Goal: Communication & Community: Answer question/provide support

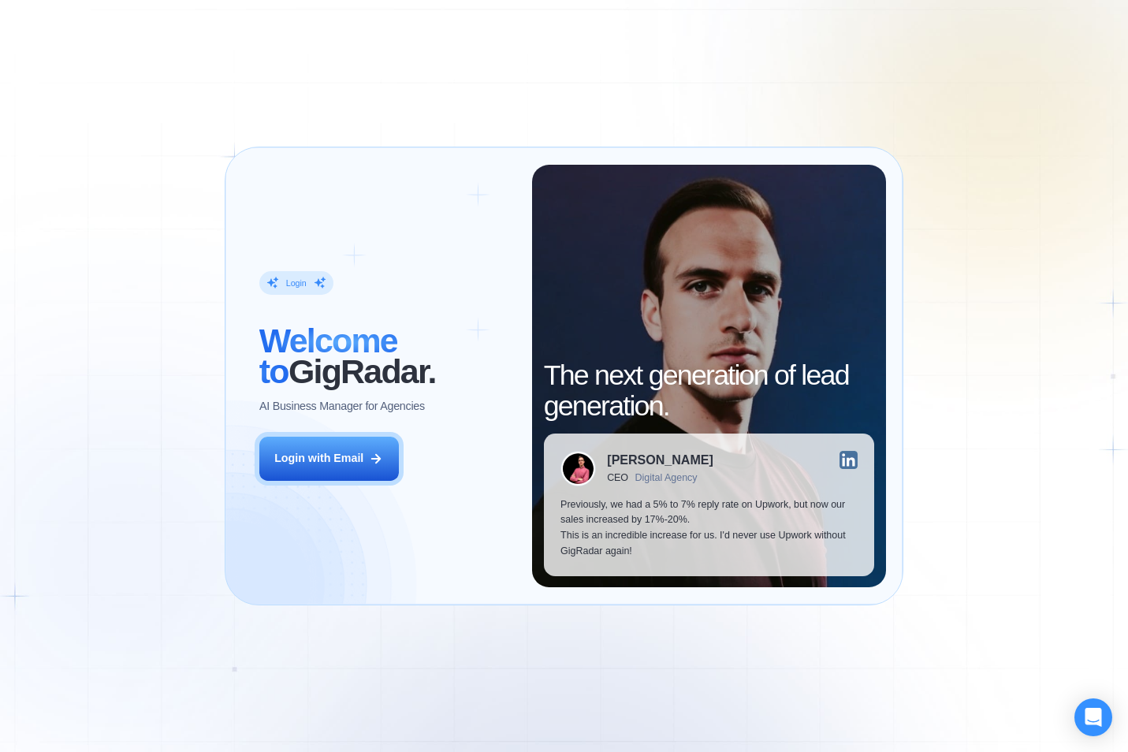
click at [368, 460] on button "Login with Email" at bounding box center [329, 458] width 140 height 43
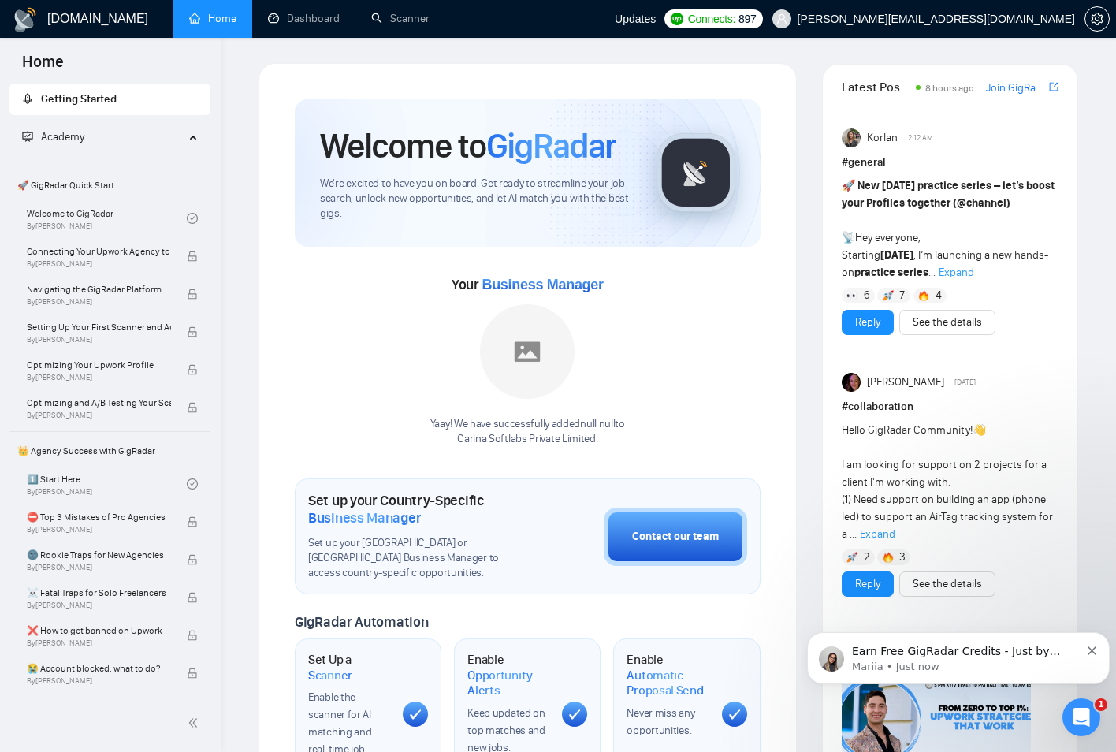
click at [1078, 707] on icon "Open Intercom Messenger" at bounding box center [1082, 718] width 26 height 26
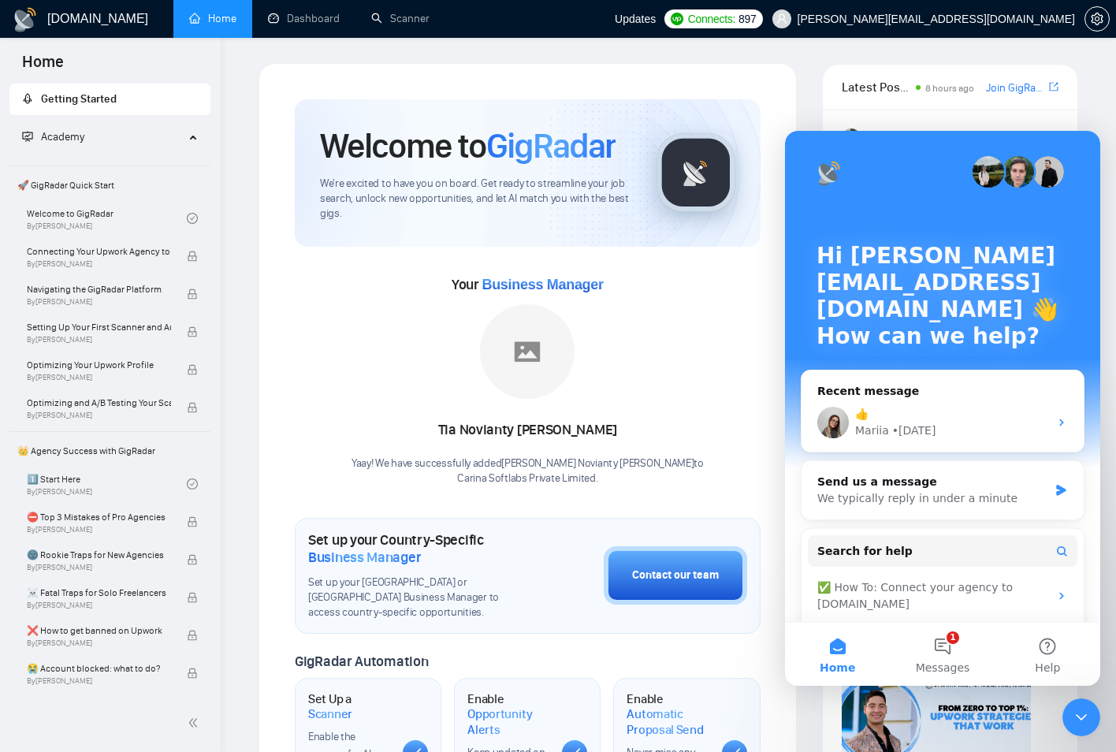
click at [954, 658] on button "1 Messages" at bounding box center [942, 654] width 105 height 63
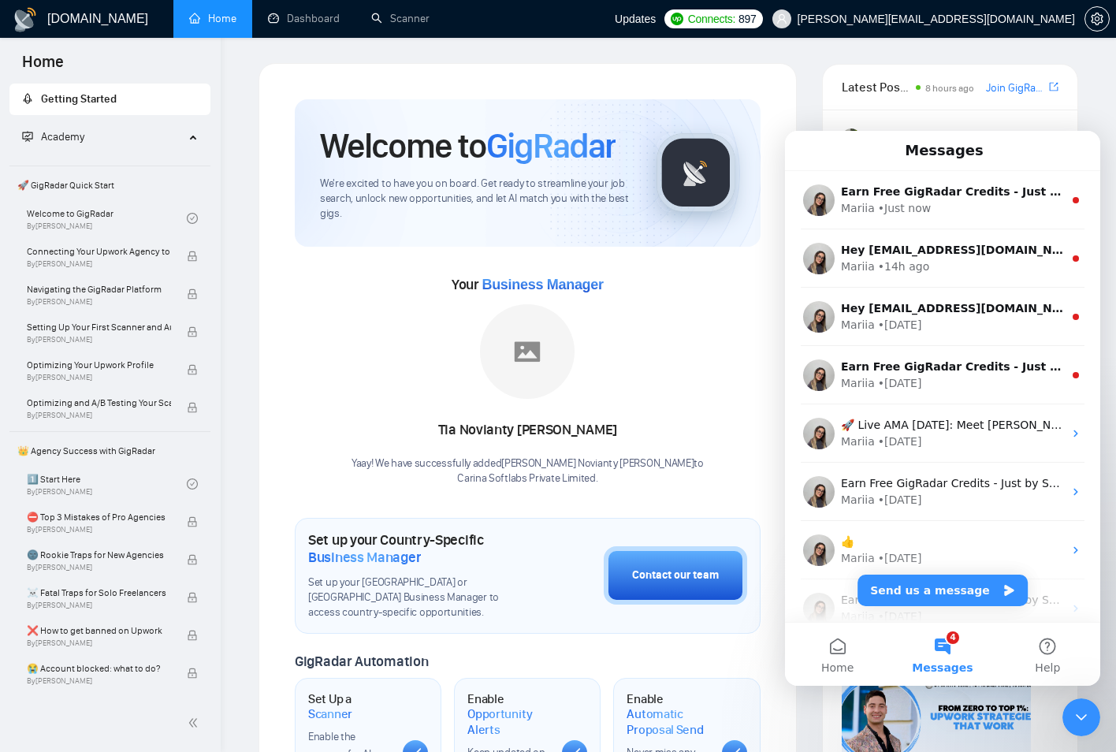
click at [1010, 204] on div "Mariia • Just now" at bounding box center [952, 208] width 222 height 17
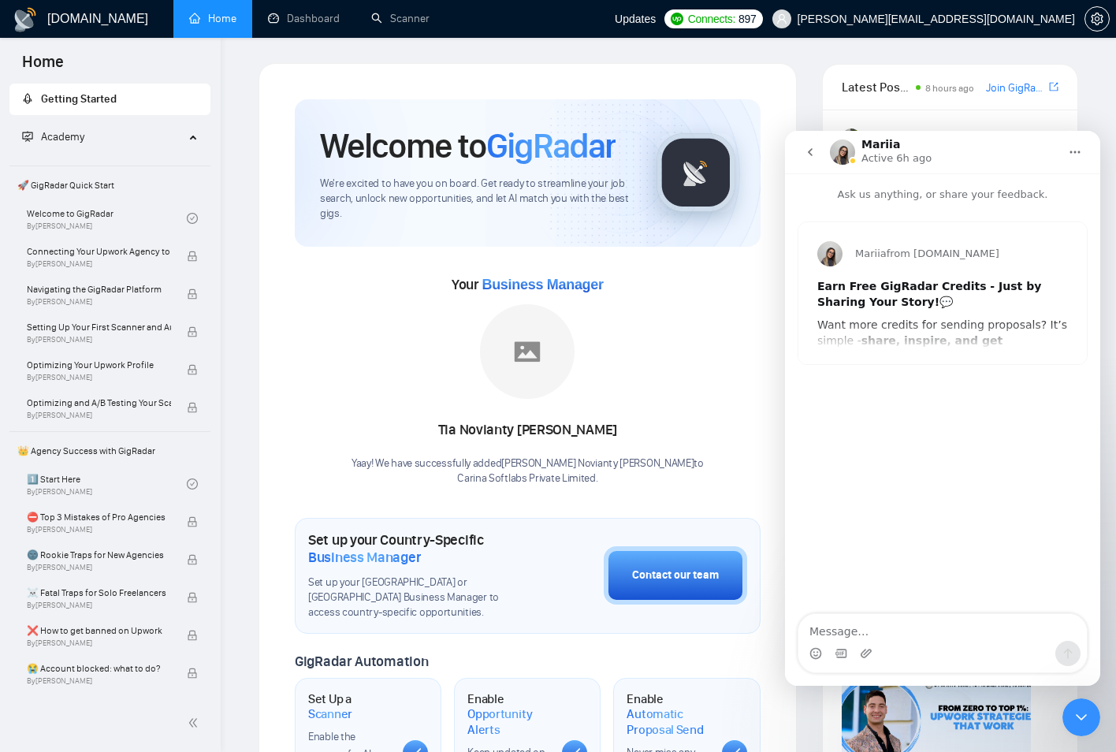
click at [818, 144] on button "go back" at bounding box center [810, 152] width 30 height 30
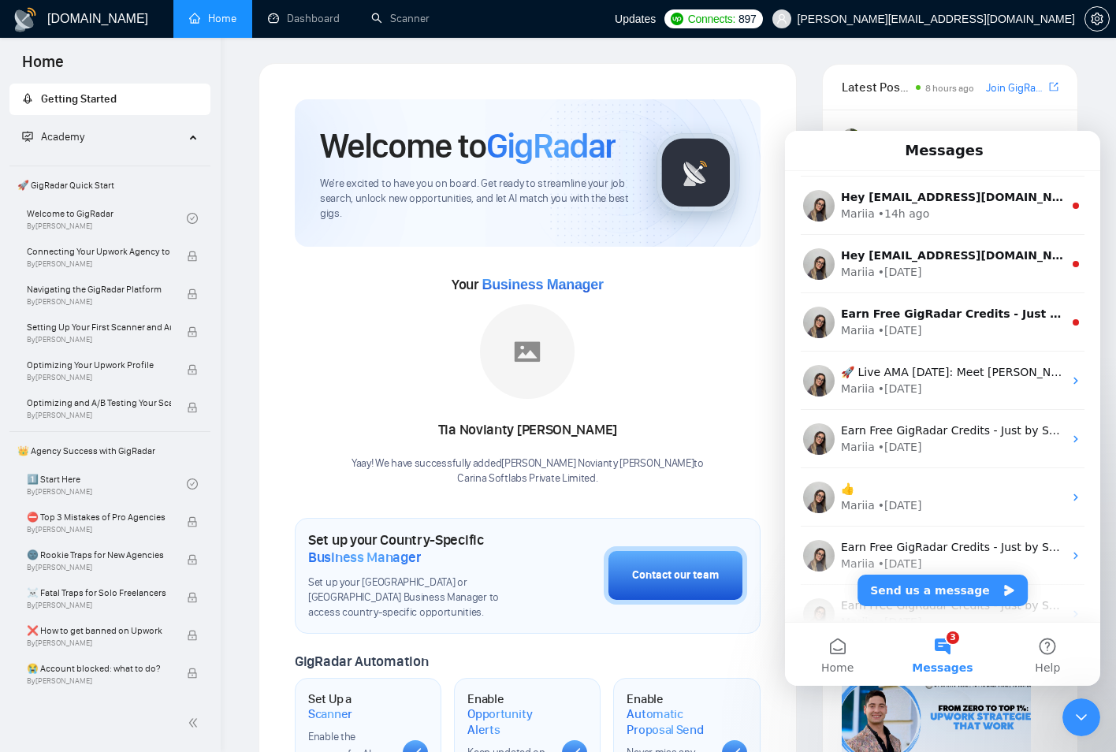
scroll to position [79, 0]
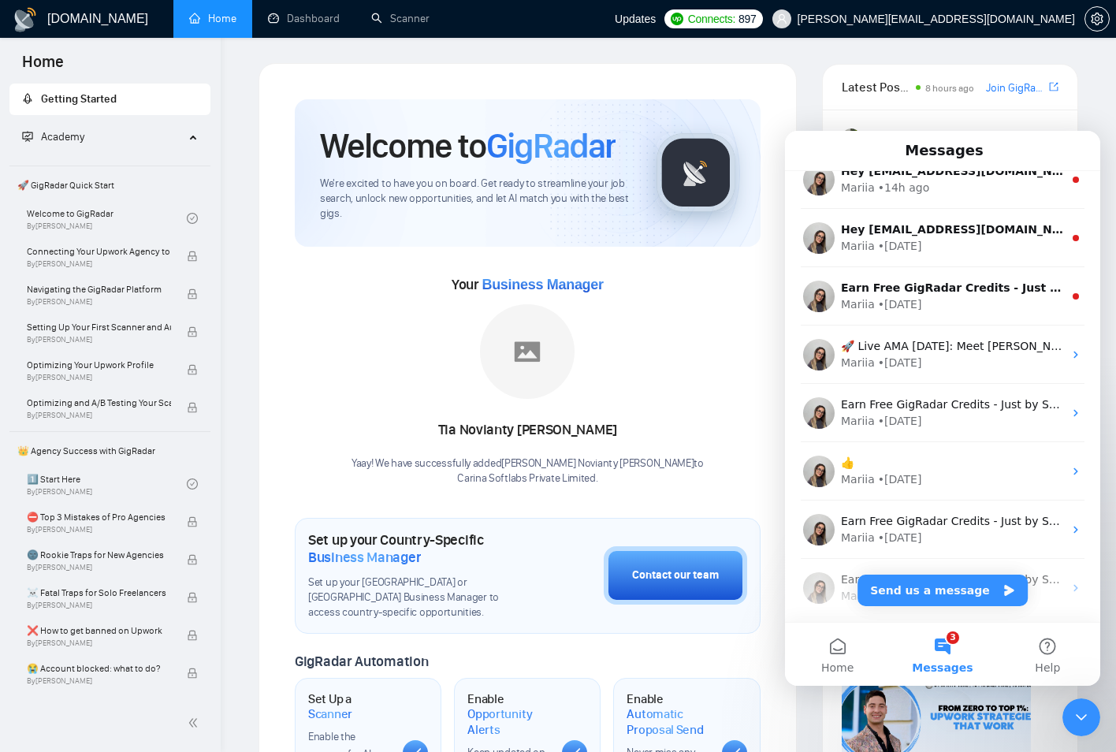
click at [957, 475] on div "Mariia • [DATE]" at bounding box center [952, 479] width 222 height 17
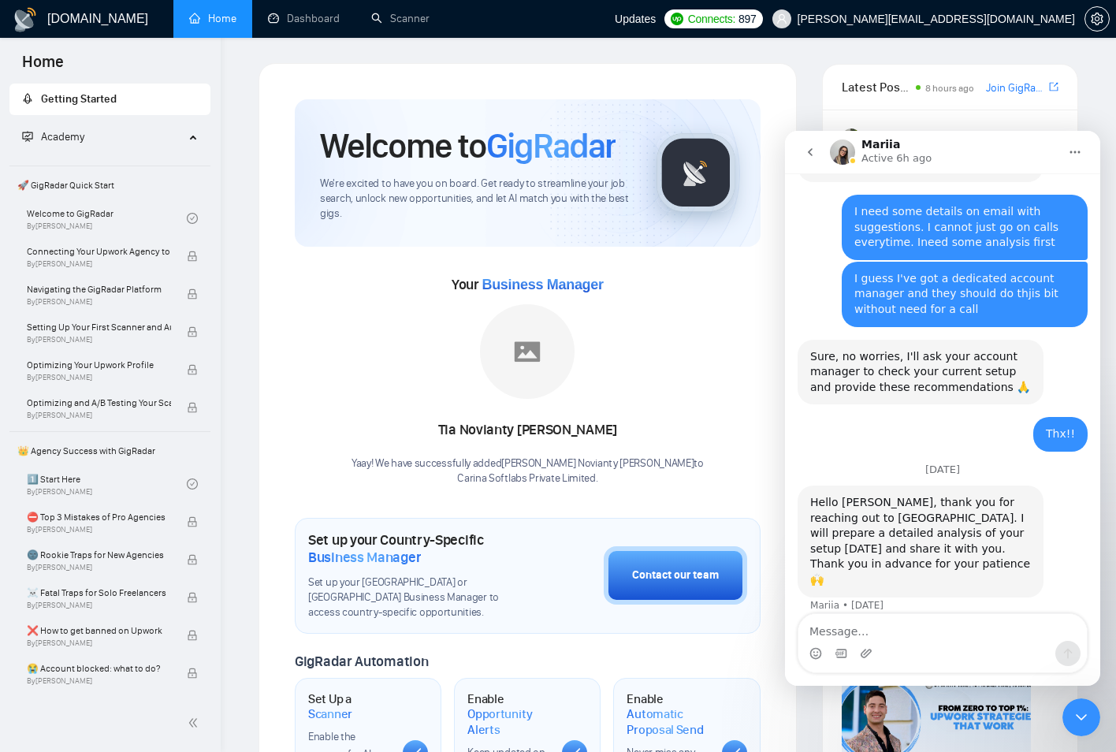
scroll to position [2205, 0]
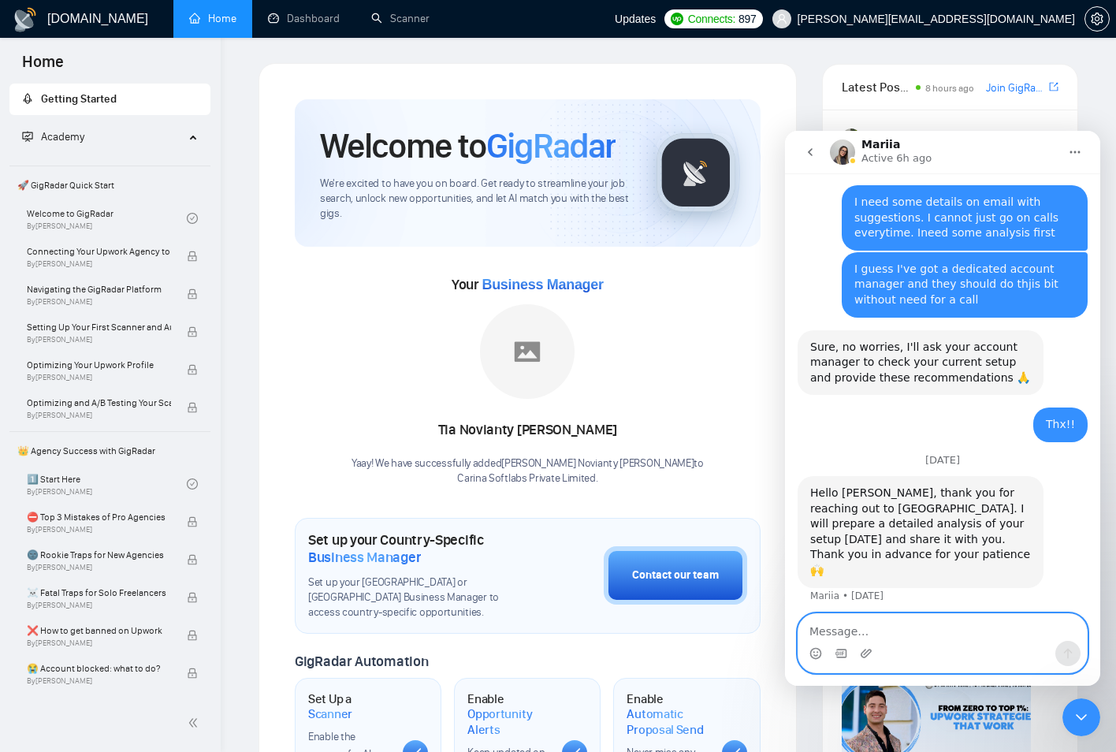
click at [888, 638] on textarea "Message…" at bounding box center [943, 627] width 289 height 27
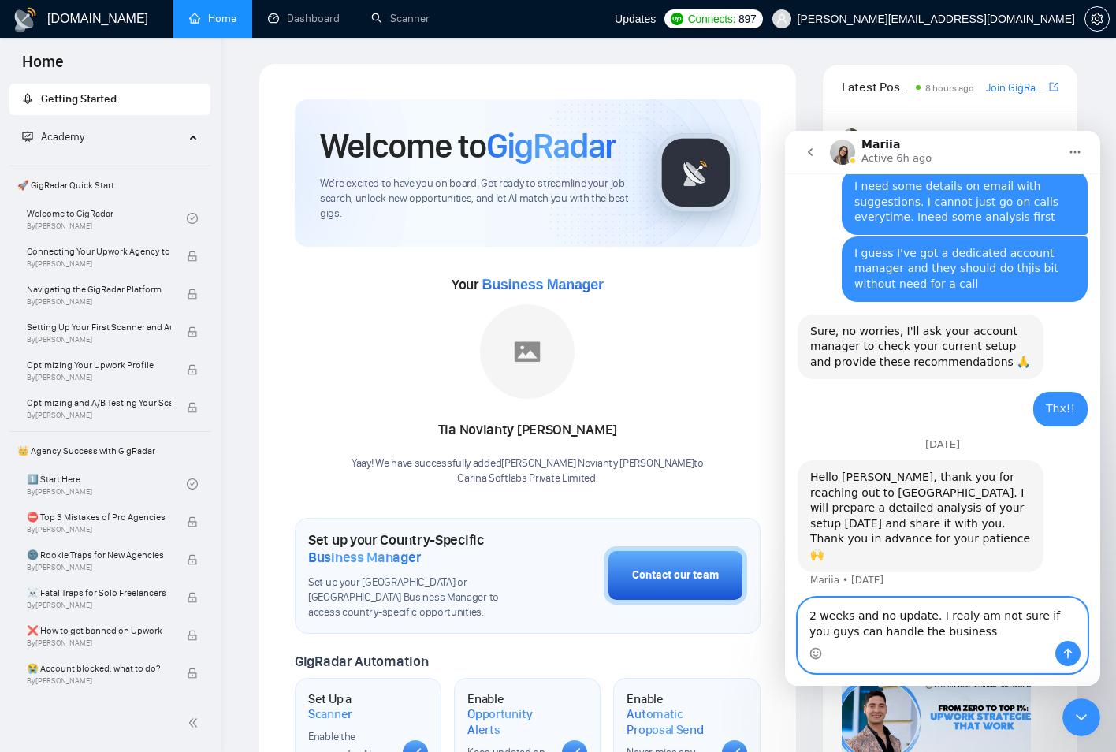
type textarea "2 weeks and no update. I realy am not sure if you guys can handle the business."
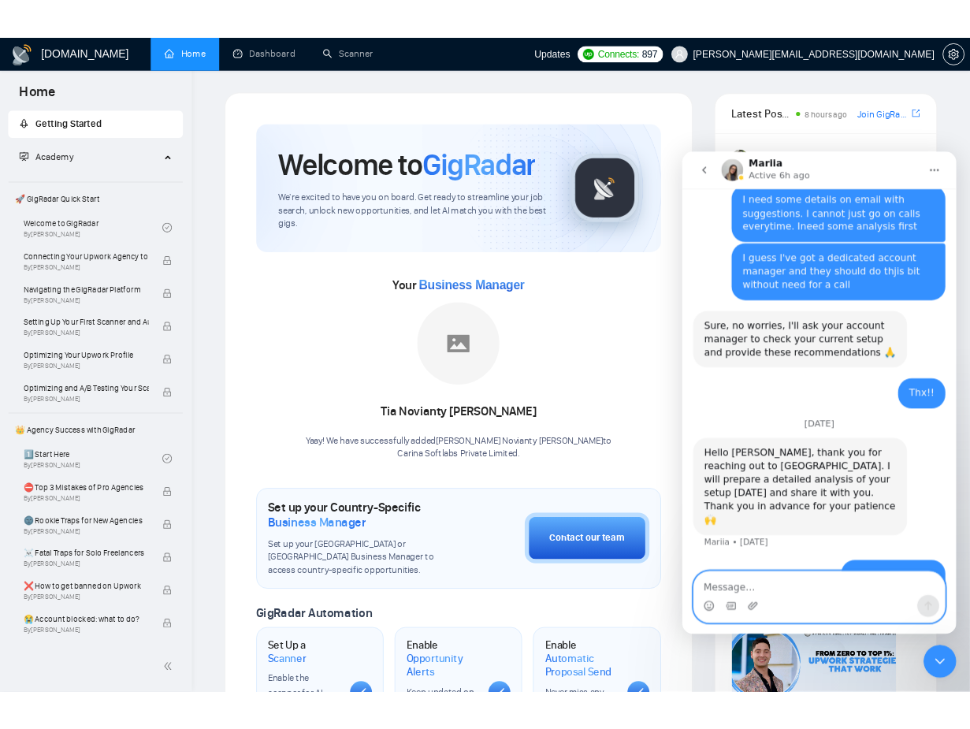
scroll to position [2289, 0]
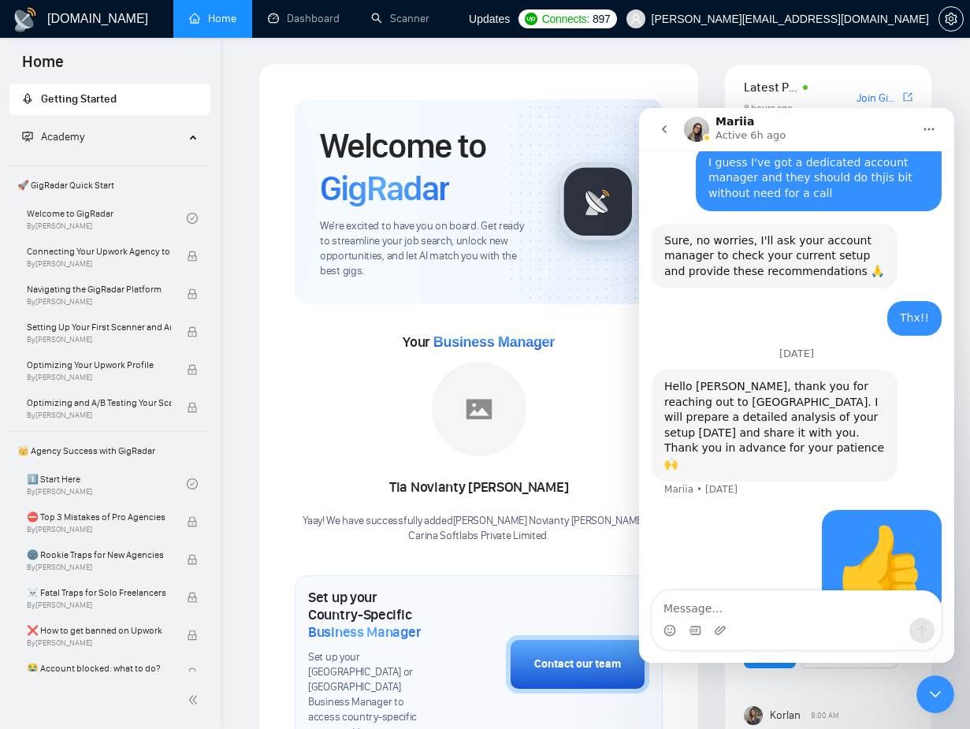
click at [661, 130] on icon "go back" at bounding box center [664, 129] width 13 height 13
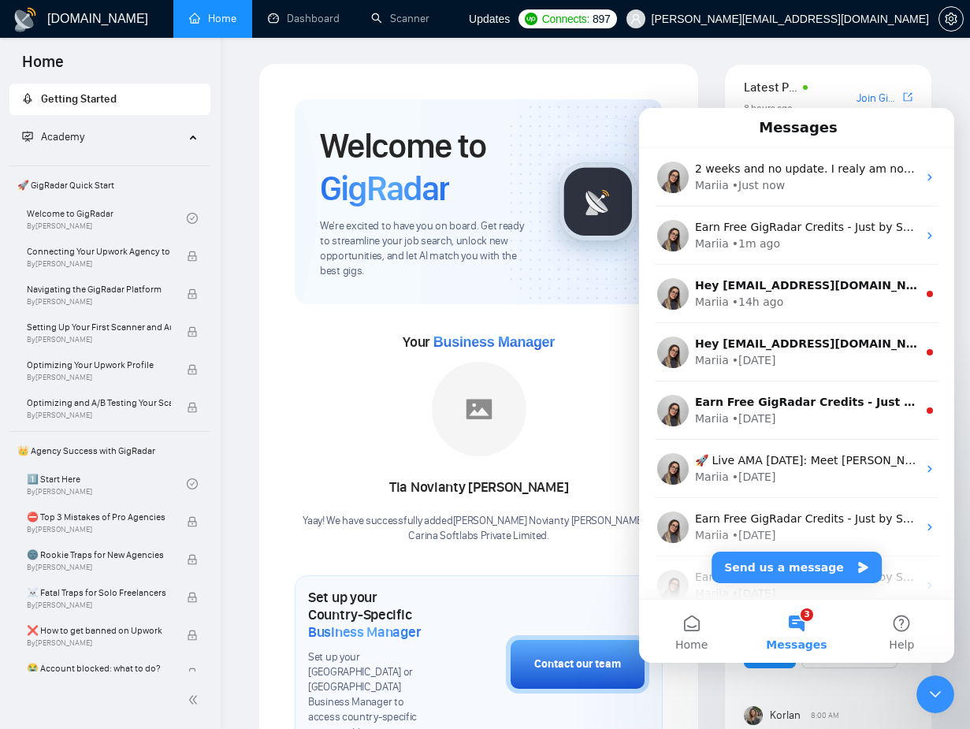
click at [795, 631] on button "3 Messages" at bounding box center [796, 631] width 105 height 63
click at [811, 308] on div "Mariia • 14h ago" at bounding box center [806, 302] width 222 height 17
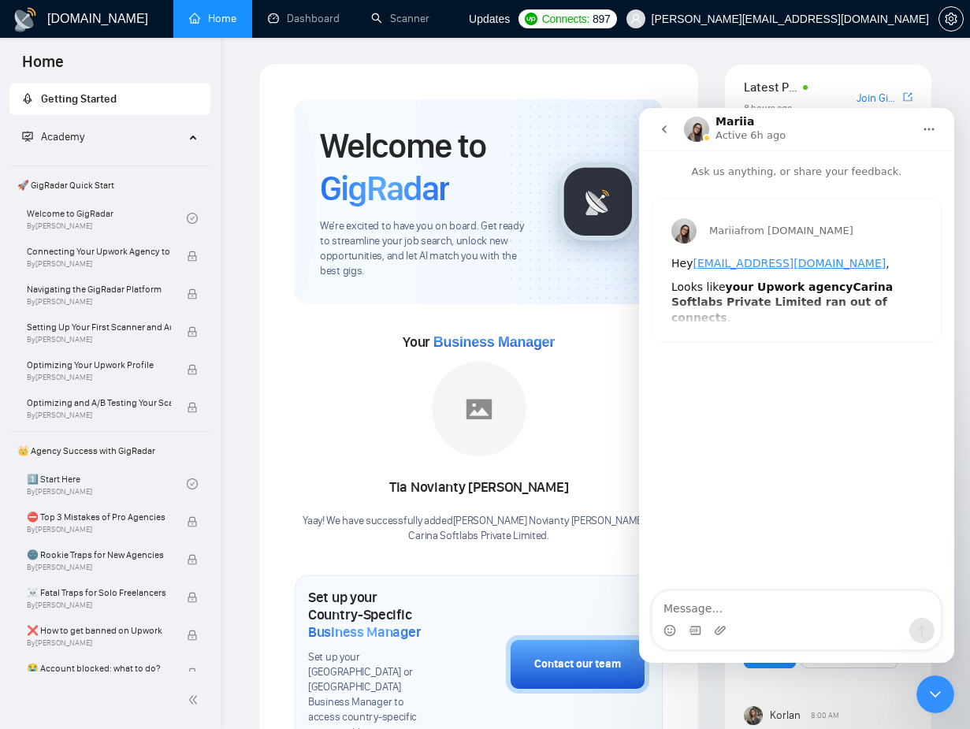
click at [662, 138] on button "go back" at bounding box center [665, 129] width 30 height 30
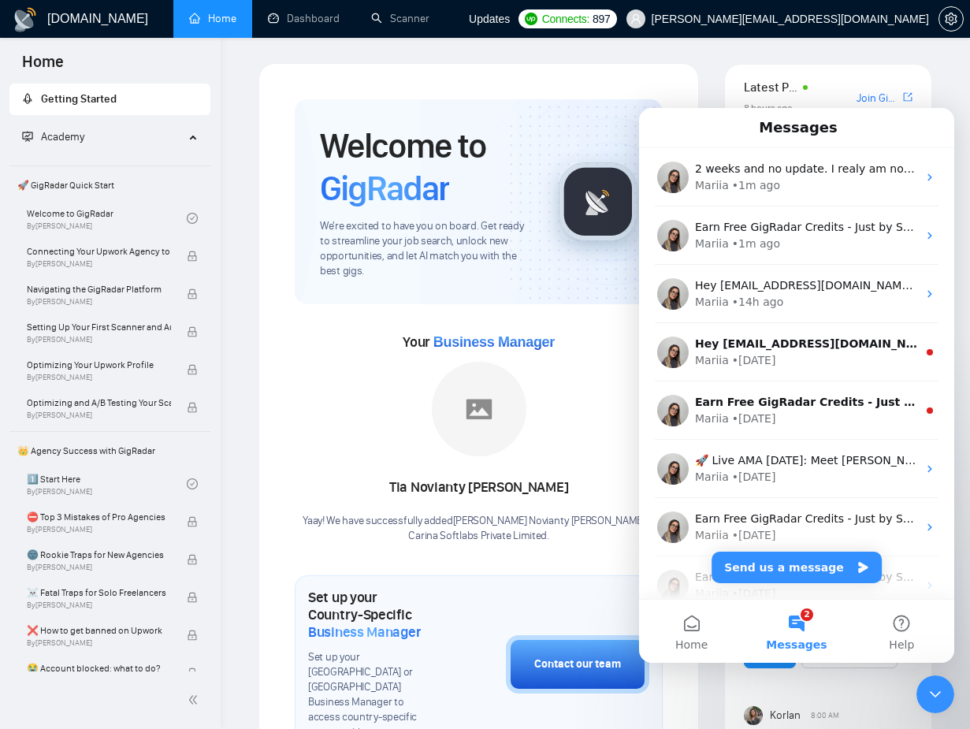
click at [743, 357] on div "• [DATE]" at bounding box center [754, 360] width 44 height 17
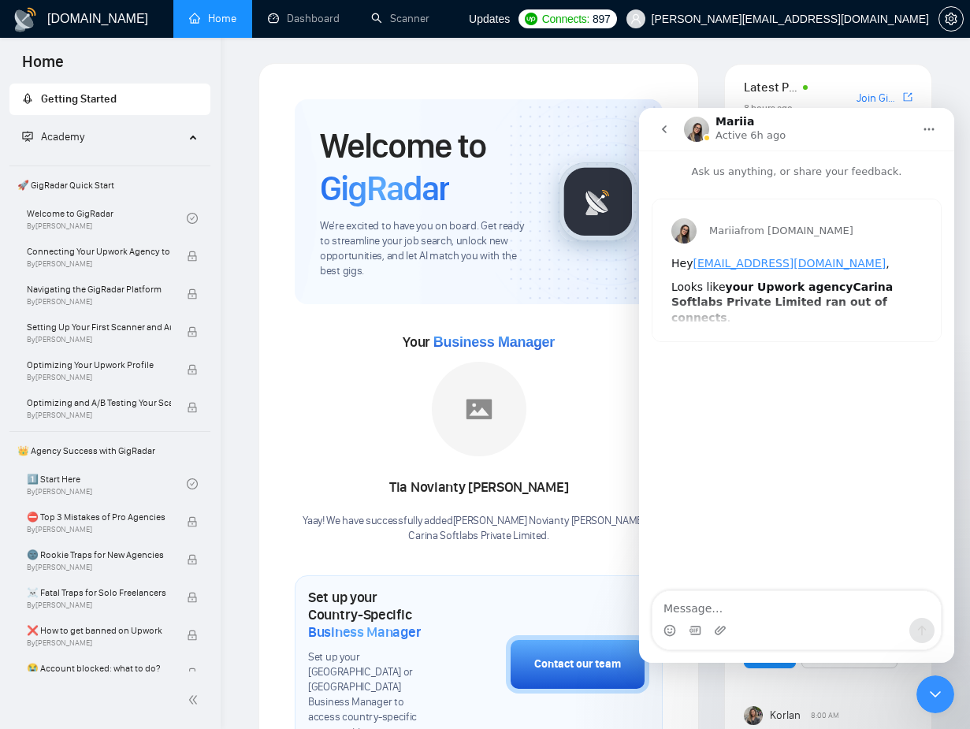
click at [659, 132] on icon "go back" at bounding box center [664, 129] width 13 height 13
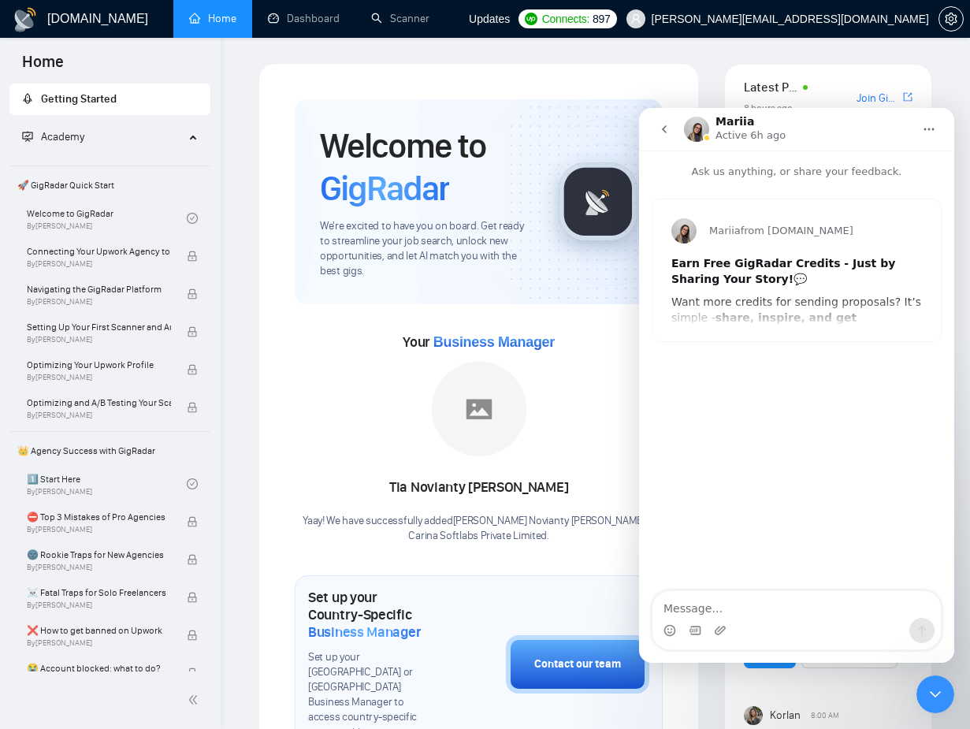
click at [659, 129] on icon "go back" at bounding box center [664, 129] width 13 height 13
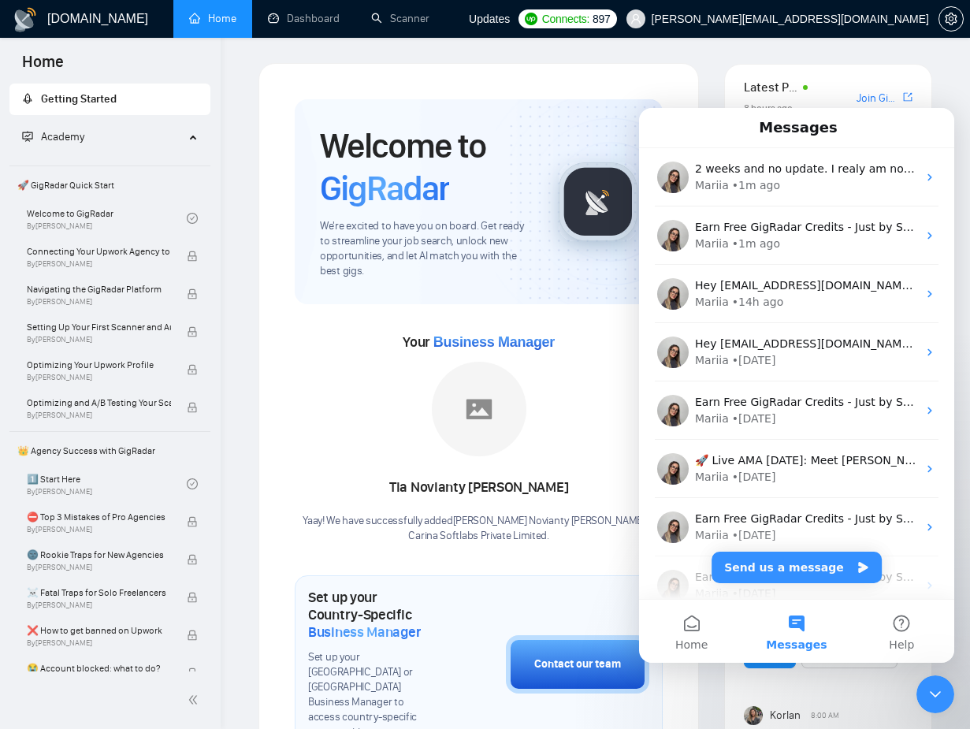
click at [802, 639] on span "Messages" at bounding box center [796, 644] width 61 height 11
click at [945, 700] on div "Close Intercom Messenger" at bounding box center [936, 695] width 38 height 38
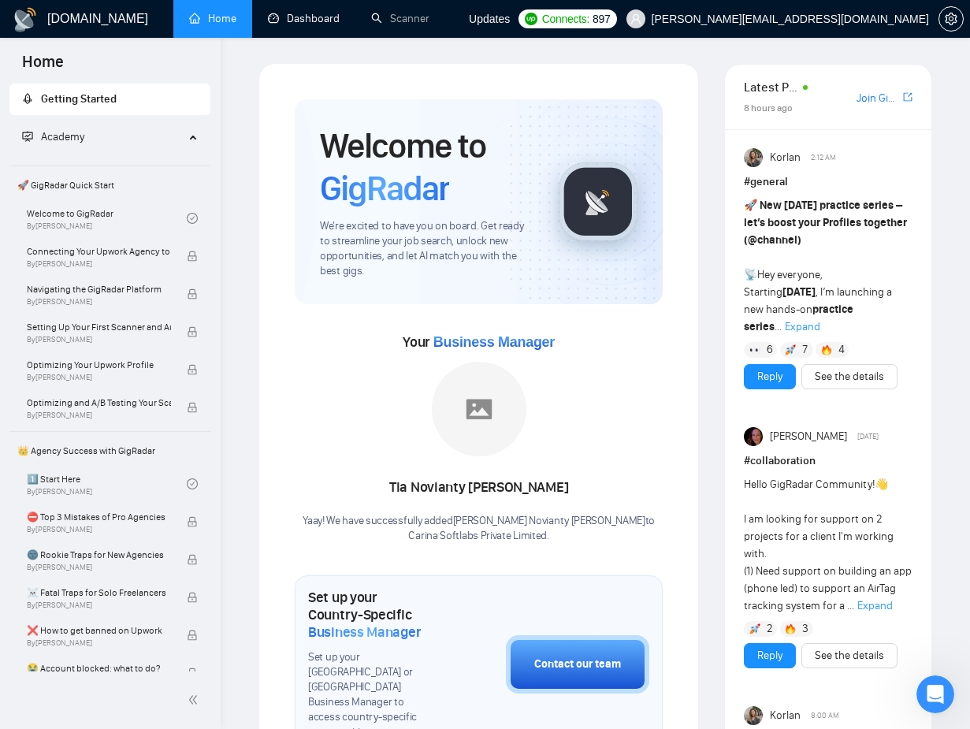
click at [300, 14] on link "Dashboard" at bounding box center [304, 18] width 72 height 13
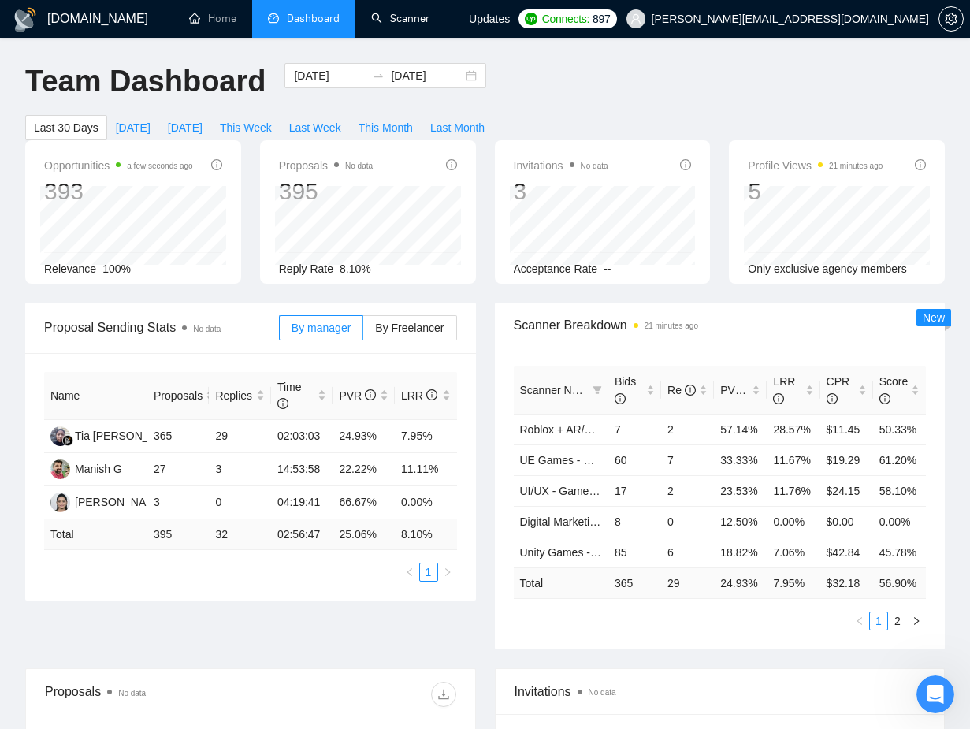
click at [406, 17] on link "Scanner" at bounding box center [400, 18] width 58 height 13
